Goal: Information Seeking & Learning: Learn about a topic

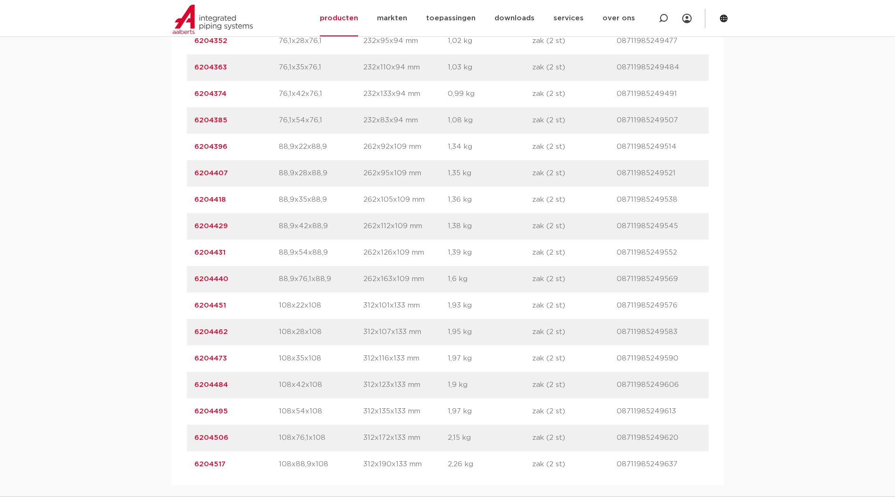
scroll to position [1180, 0]
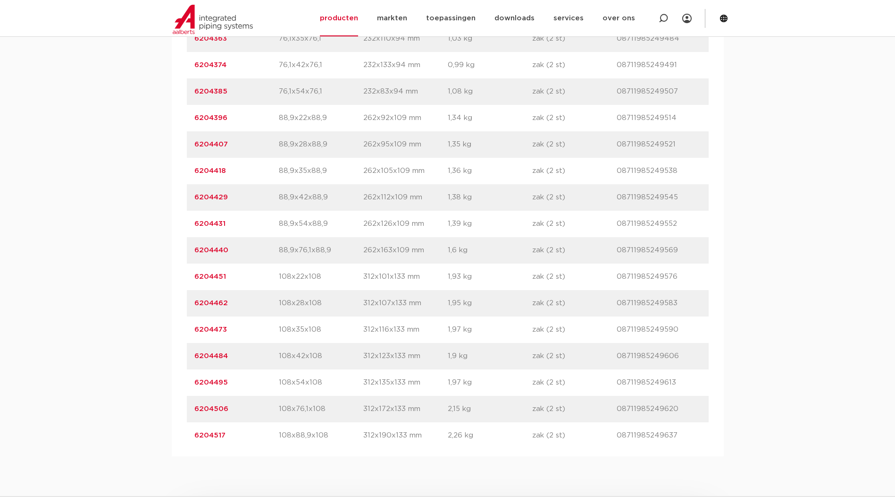
drag, startPoint x: 278, startPoint y: 245, endPoint x: 332, endPoint y: 244, distance: 53.8
click at [242, 5] on p "88,9x54x88,9" at bounding box center [321, 223] width 84 height 11
drag, startPoint x: 332, startPoint y: 244, endPoint x: 294, endPoint y: 252, distance: 39.4
click at [242, 5] on p "88,9x54x88,9" at bounding box center [321, 223] width 84 height 11
drag, startPoint x: 280, startPoint y: 247, endPoint x: 320, endPoint y: 246, distance: 39.7
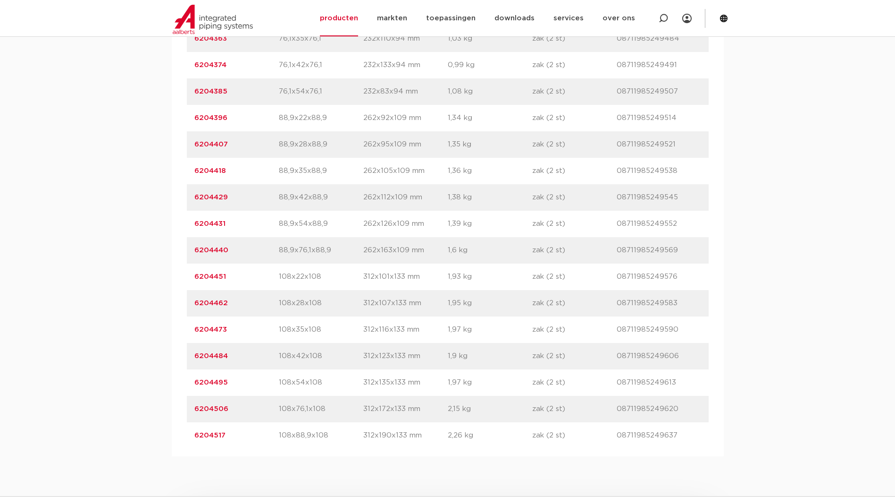
click at [242, 5] on p "88,9x54x88,9" at bounding box center [321, 223] width 84 height 11
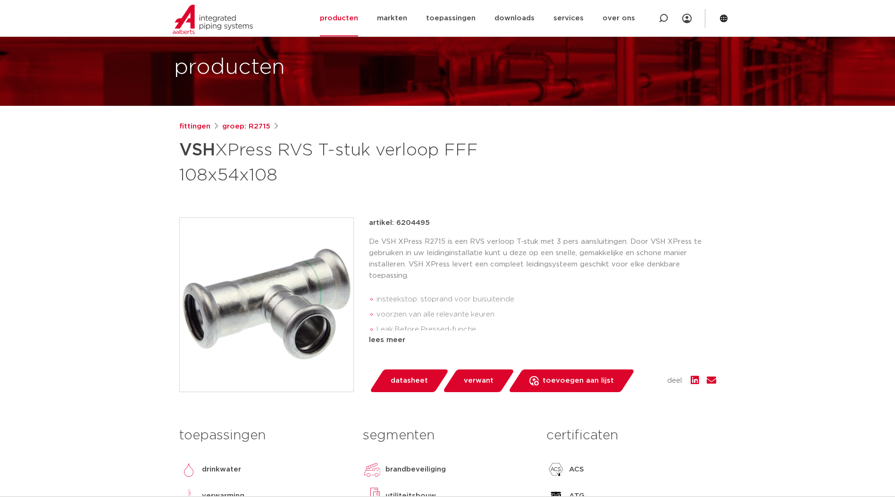
scroll to position [79, 0]
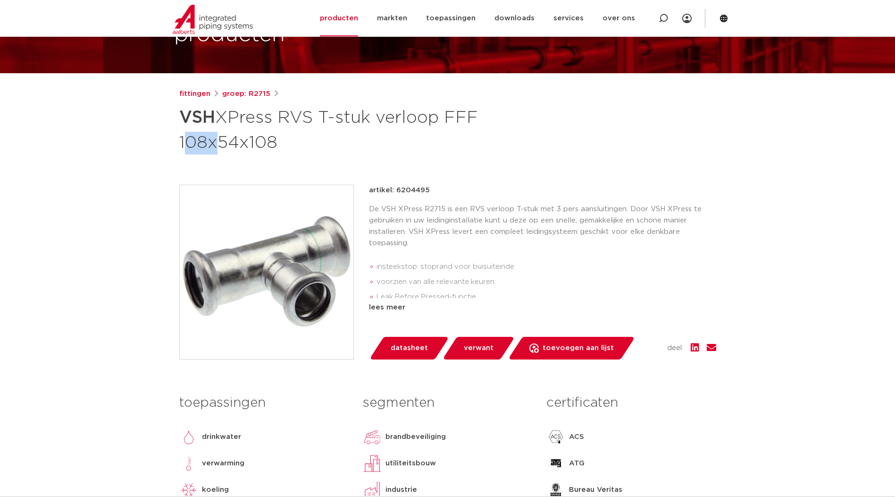
drag, startPoint x: 180, startPoint y: 142, endPoint x: 208, endPoint y: 142, distance: 27.8
click at [208, 142] on h1 "VSH XPress RVS T-stuk verloop FFF 108x54x108" at bounding box center [356, 128] width 354 height 51
drag, startPoint x: 208, startPoint y: 142, endPoint x: 219, endPoint y: 143, distance: 11.5
click at [219, 143] on h1 "VSH XPress RVS T-stuk verloop FFF 108x54x108" at bounding box center [356, 128] width 354 height 51
drag, startPoint x: 221, startPoint y: 143, endPoint x: 235, endPoint y: 144, distance: 13.2
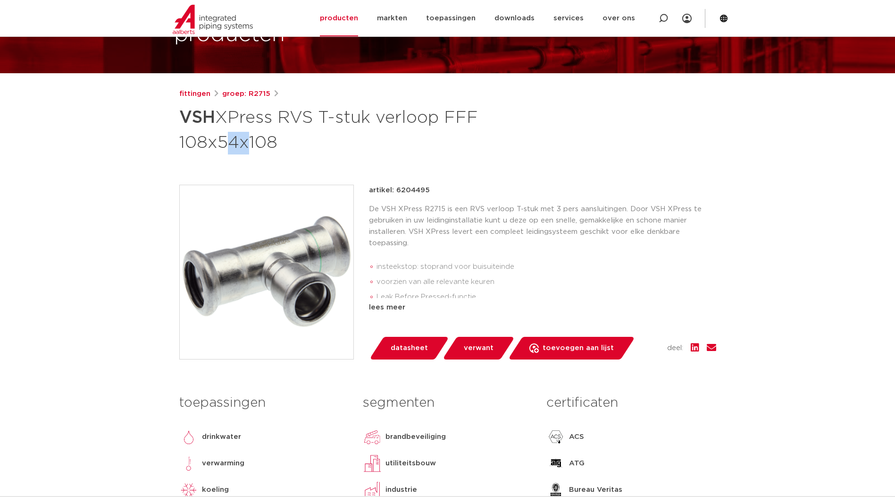
click at [235, 144] on h1 "VSH XPress RVS T-stuk verloop FFF 108x54x108" at bounding box center [356, 128] width 354 height 51
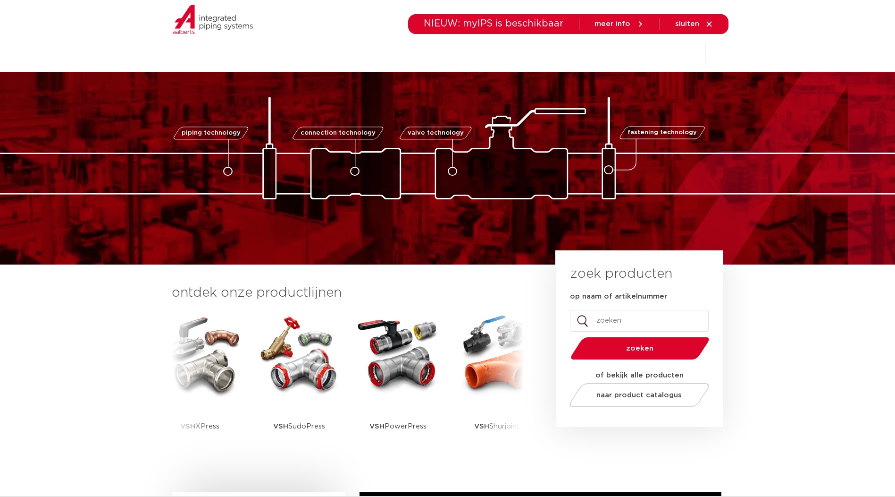
click at [711, 104] on img at bounding box center [448, 148] width 944 height 102
click at [709, 28] on icon at bounding box center [709, 24] width 8 height 8
click at [711, 26] on icon at bounding box center [709, 23] width 5 height 5
click at [682, 76] on div at bounding box center [664, 53] width 38 height 72
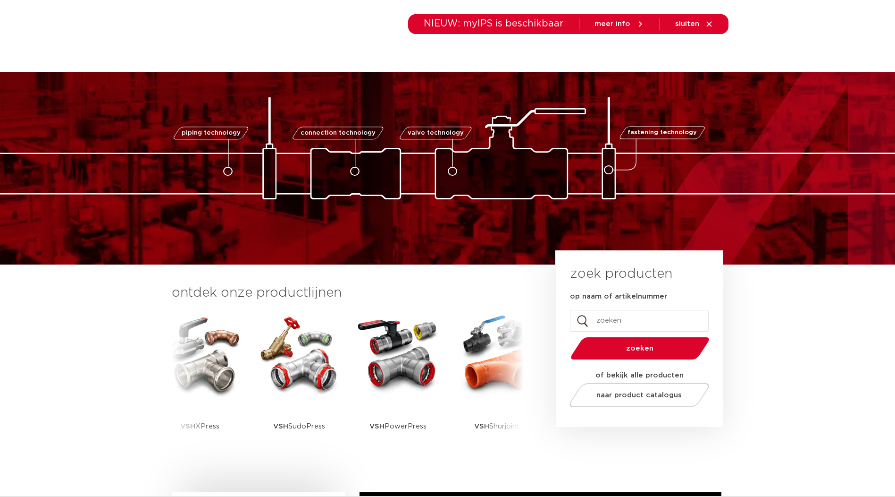
click at [649, 89] on div "piping technology connection technology valve technology fastening technology p…" at bounding box center [447, 132] width 895 height 134
click at [590, 114] on img at bounding box center [448, 148] width 944 height 102
click at [440, 99] on img at bounding box center [448, 148] width 944 height 102
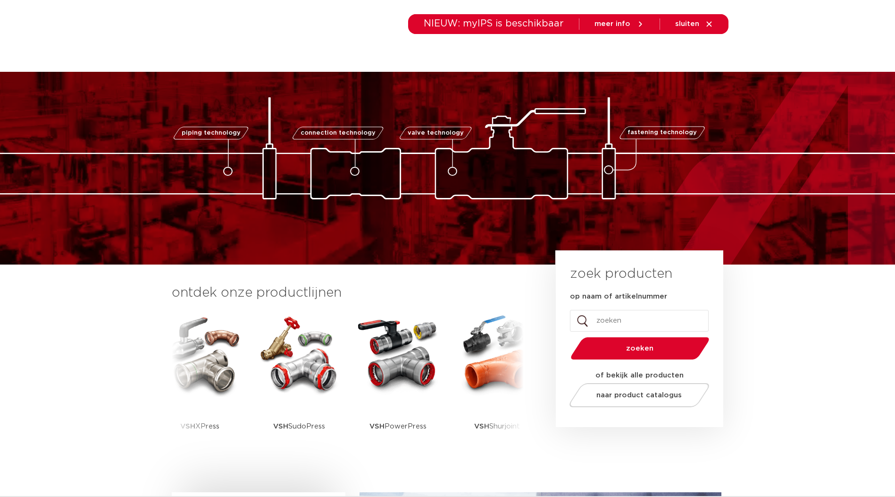
click at [440, 98] on img at bounding box center [448, 148] width 944 height 102
click at [708, 24] on icon at bounding box center [709, 24] width 8 height 8
click at [709, 24] on icon at bounding box center [709, 23] width 5 height 5
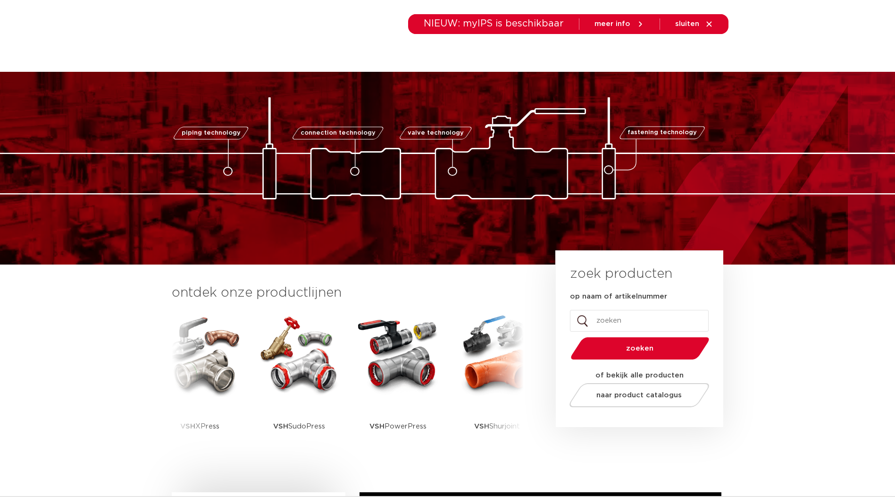
click at [636, 318] on input "op naam of artikelnummer" at bounding box center [639, 321] width 139 height 22
paste input "6191075"
type input "6191075"
click at [649, 358] on button "zoeken" at bounding box center [640, 348] width 146 height 24
click at [648, 352] on button "zoeken" at bounding box center [640, 348] width 146 height 24
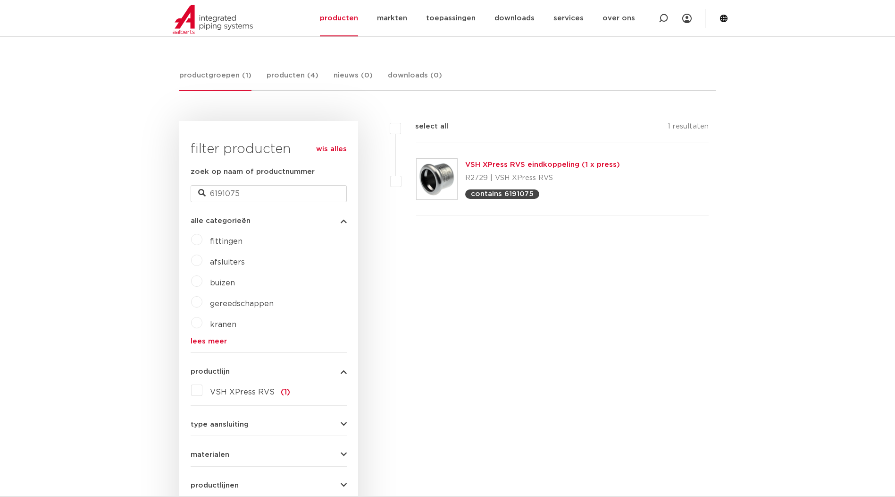
click at [488, 165] on link "VSH XPress RVS eindkoppeling (1 x press)" at bounding box center [542, 164] width 155 height 7
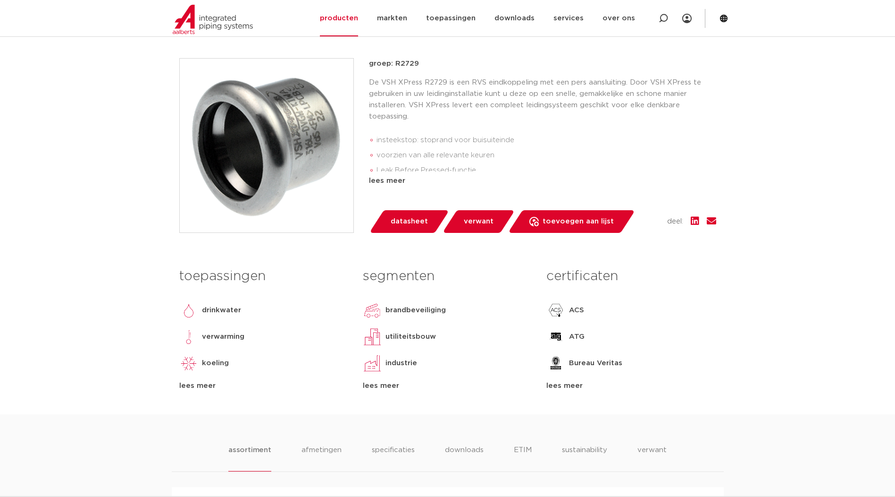
scroll to position [79, 0]
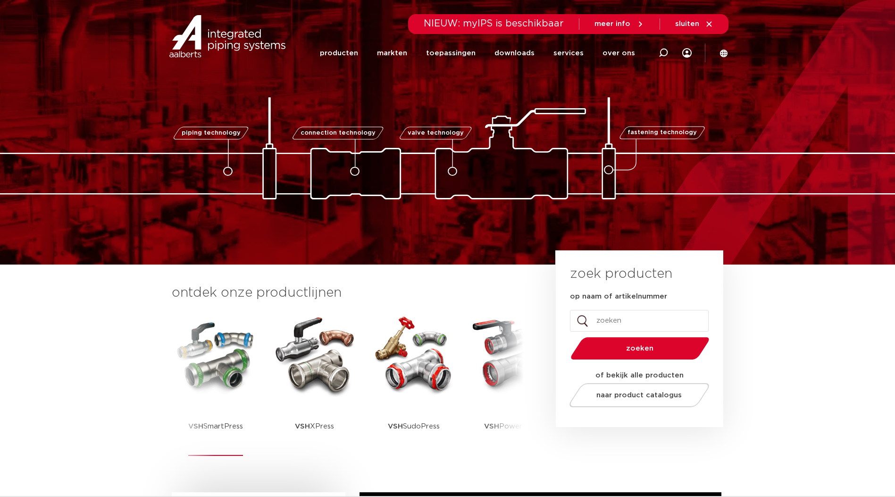
click at [199, 369] on img at bounding box center [215, 353] width 85 height 85
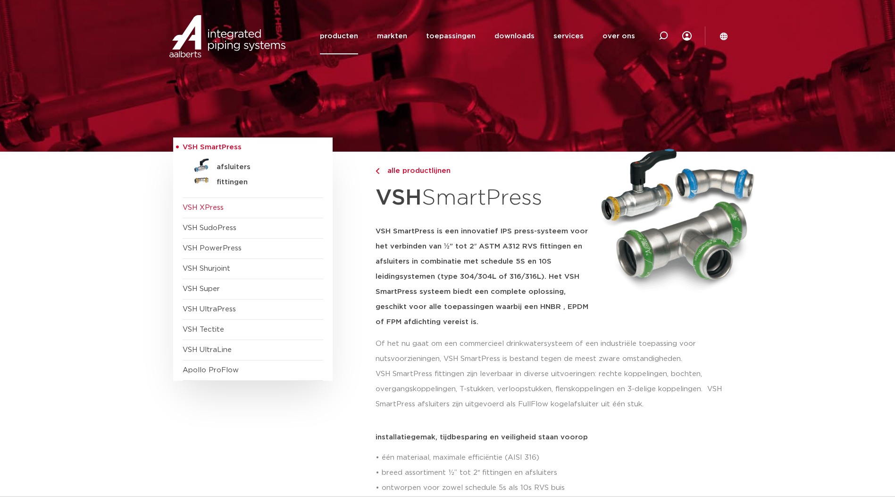
click at [210, 209] on span "VSH XPress" at bounding box center [203, 207] width 41 height 7
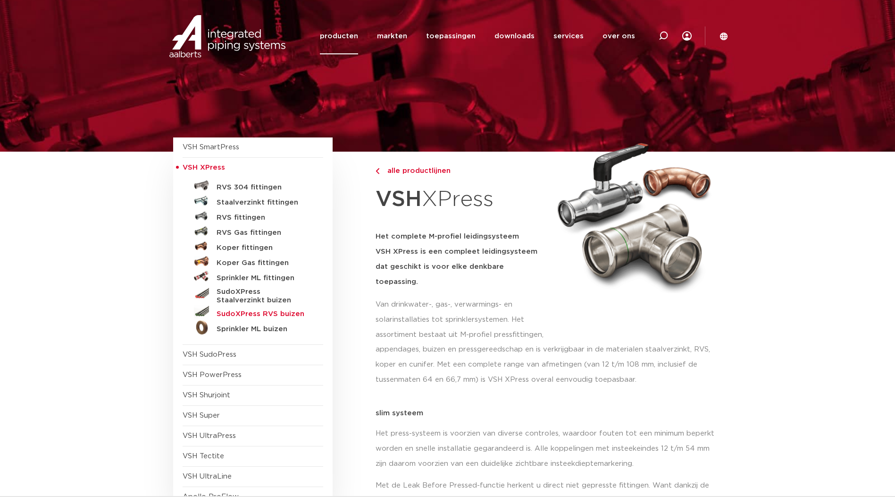
click at [238, 311] on h5 "SudoXPress RVS buizen" at bounding box center [263, 314] width 93 height 8
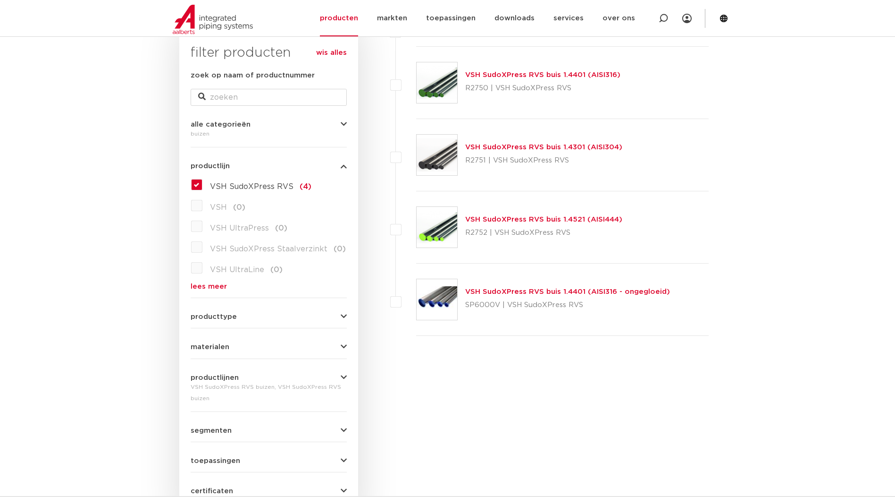
click at [437, 96] on img at bounding box center [437, 82] width 41 height 41
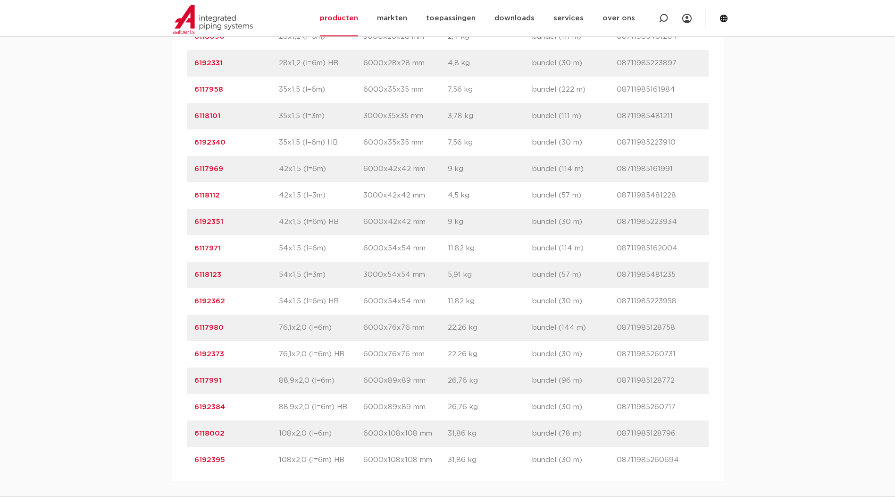
scroll to position [1023, 0]
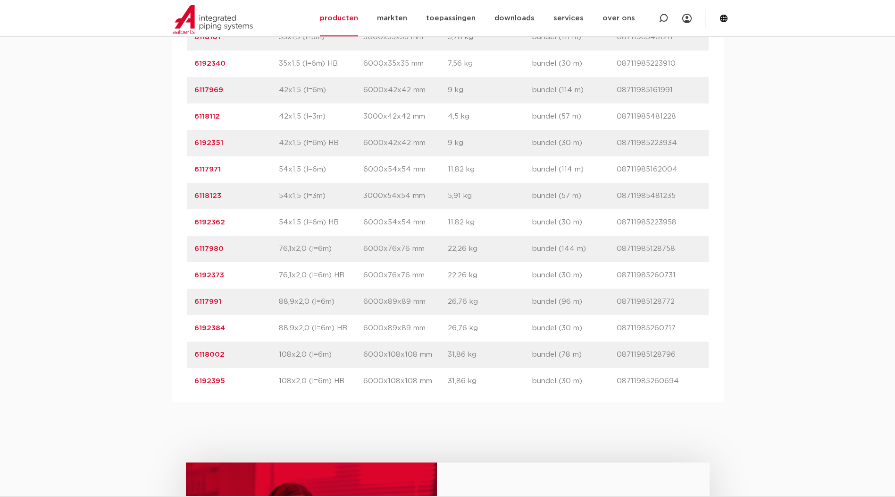
click at [210, 358] on link "6118002" at bounding box center [209, 354] width 30 height 7
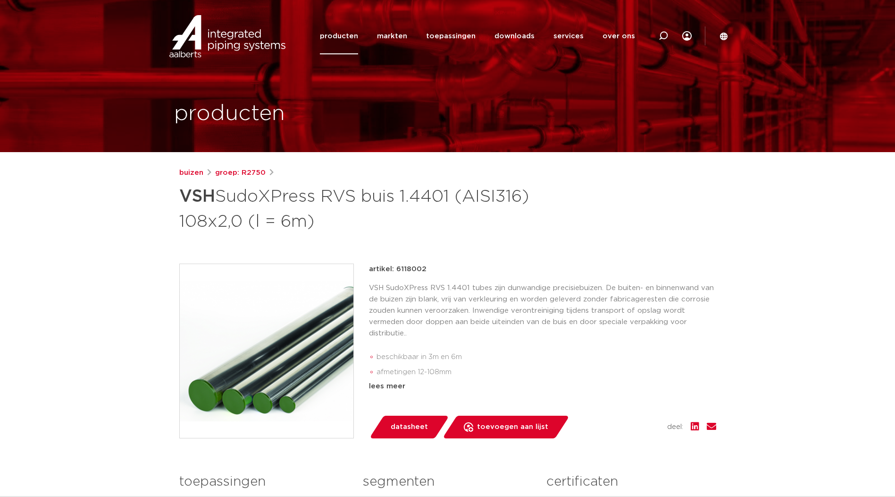
click at [464, 257] on div "buizen groep: R2750 VSH SudoXPress RVS buis 1.4401 (AISI316) 108x2,0 (l = 6m)" at bounding box center [448, 393] width 552 height 452
drag, startPoint x: 265, startPoint y: 221, endPoint x: 320, endPoint y: 222, distance: 55.7
click at [320, 222] on h1 "VSH SudoXPress RVS buis 1.4401 (AISI316) 108x2,0 (l = 6m)" at bounding box center [356, 207] width 354 height 51
drag, startPoint x: 320, startPoint y: 222, endPoint x: 313, endPoint y: 239, distance: 18.4
click at [313, 233] on div "buizen groep: R2750 VSH SudoXPress RVS buis 1.4401 (AISI316) 108x2,0 (l = 6m)" at bounding box center [448, 393] width 552 height 452
